Goal: Find specific page/section: Find specific page/section

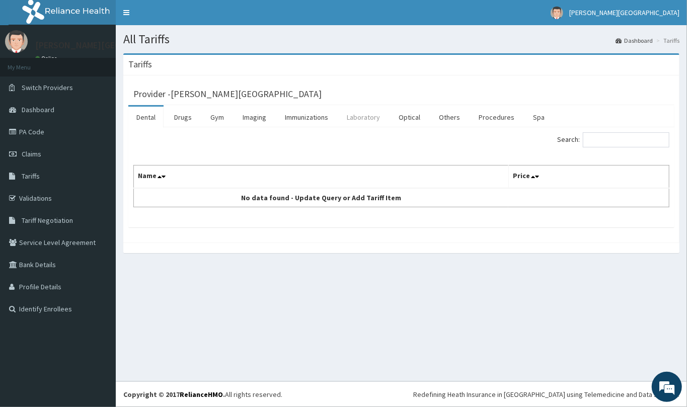
click at [373, 115] on link "Laboratory" at bounding box center [363, 117] width 49 height 21
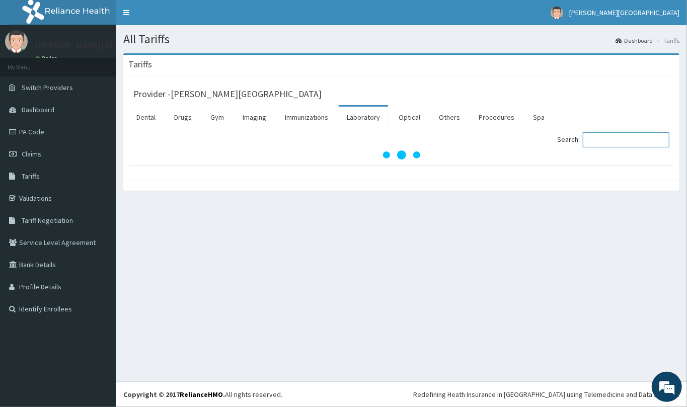
click at [601, 141] on input "Search:" at bounding box center [626, 139] width 87 height 15
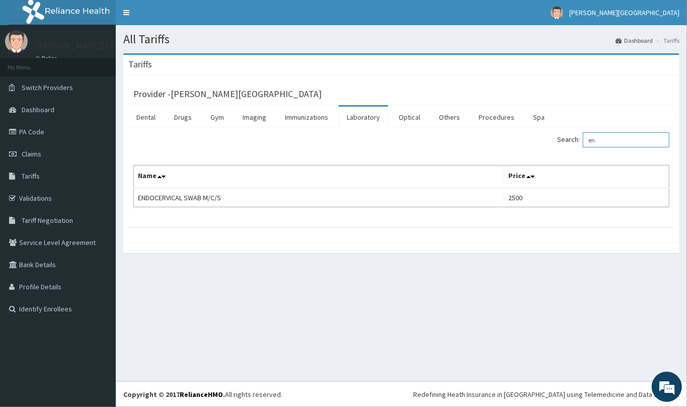
type input "e"
type input "m"
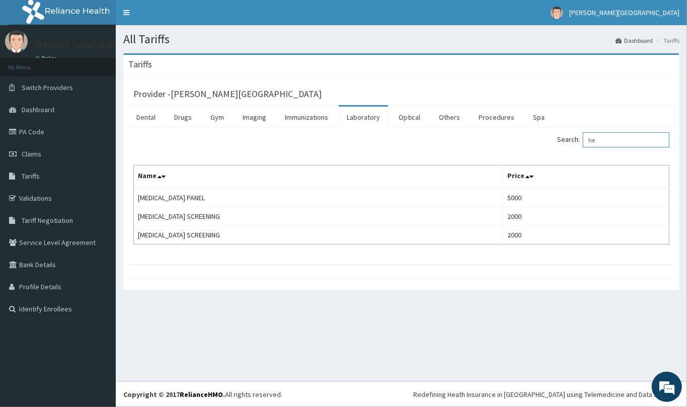
type input "h"
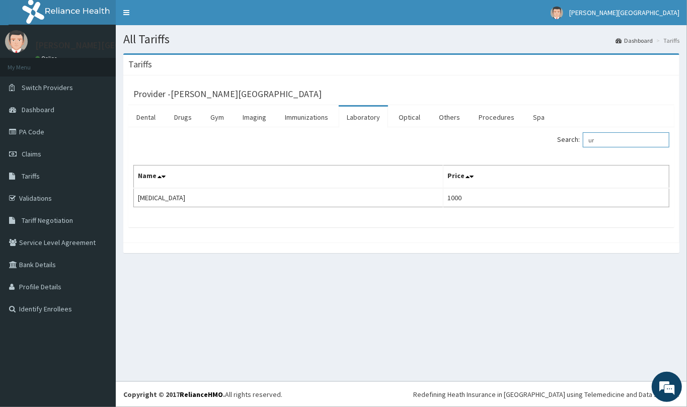
type input "u"
type input "v"
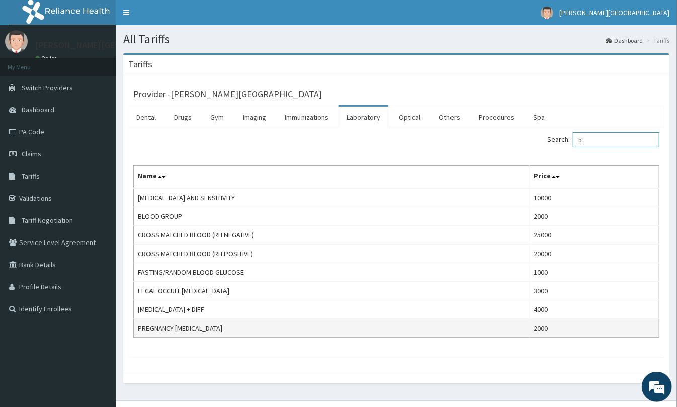
type input "b"
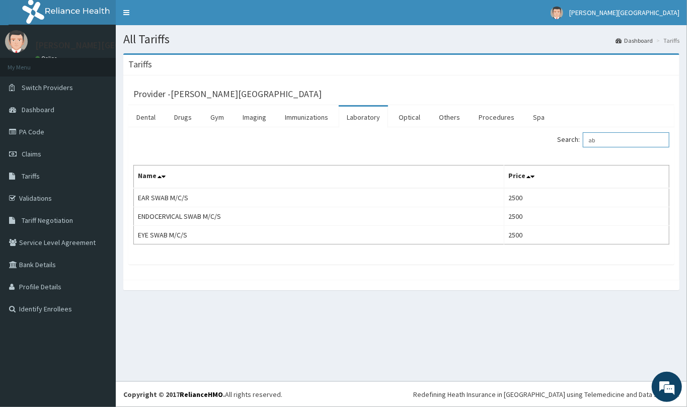
type input "a"
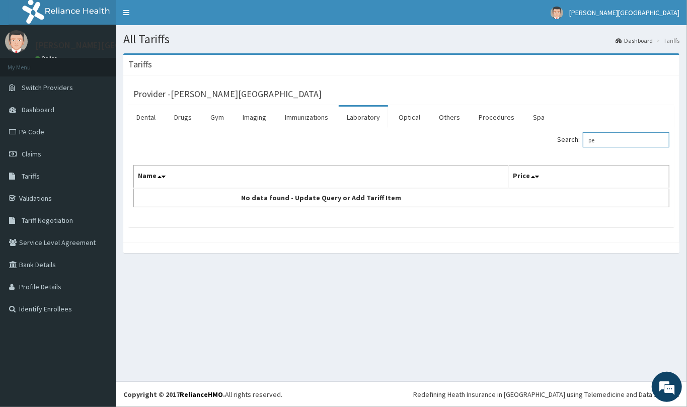
type input "p"
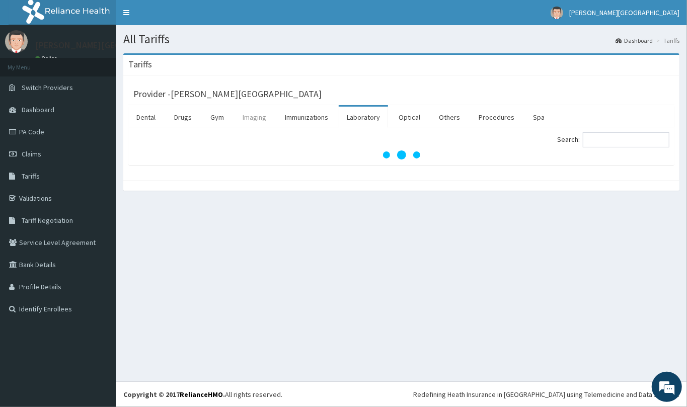
click at [256, 114] on link "Imaging" at bounding box center [255, 117] width 40 height 21
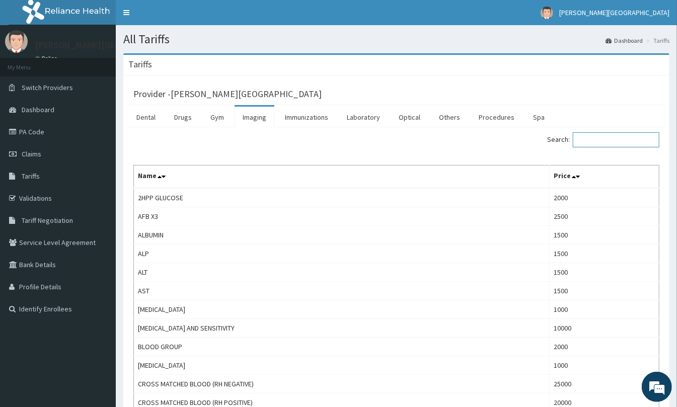
click at [591, 138] on input "Search:" at bounding box center [616, 139] width 87 height 15
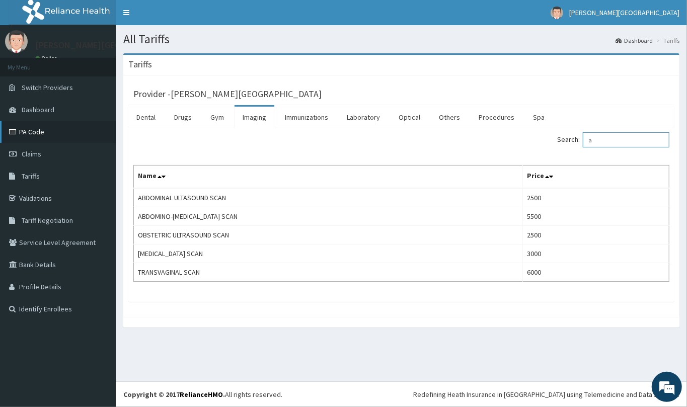
type input "a"
click at [26, 129] on link "PA Code" at bounding box center [58, 132] width 116 height 22
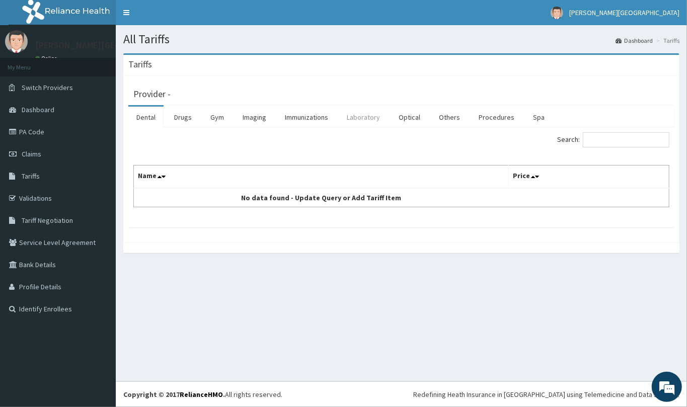
click at [364, 119] on link "Laboratory" at bounding box center [363, 117] width 49 height 21
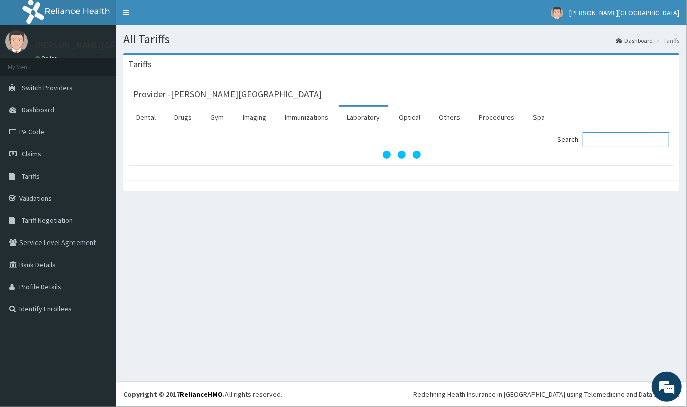
click at [598, 139] on input "Search:" at bounding box center [626, 139] width 87 height 15
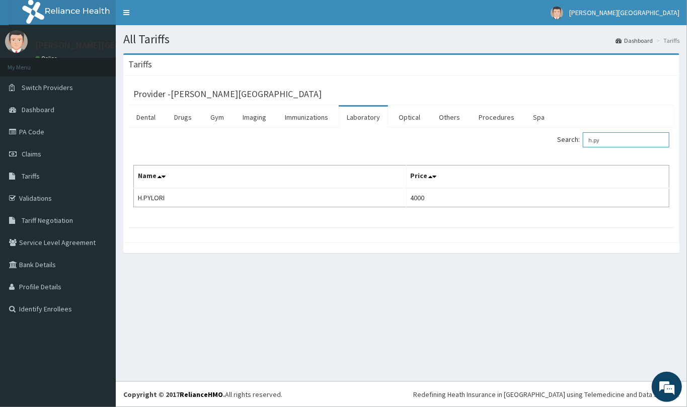
type input "h.py"
click at [33, 135] on link "PA Code" at bounding box center [58, 132] width 116 height 22
